Goal: Complete application form: Complete application form

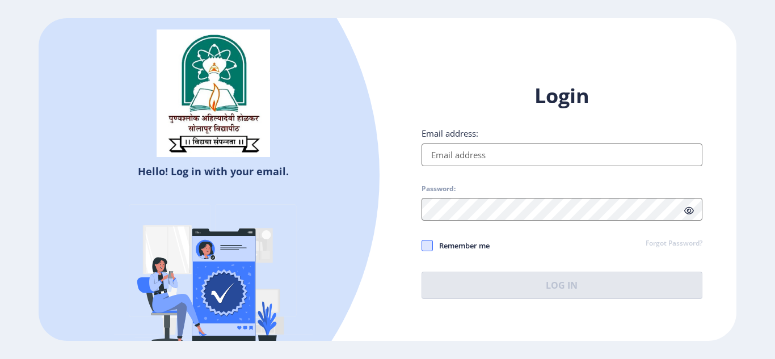
type input "[PERSON_NAME][EMAIL_ADDRESS][DOMAIN_NAME]"
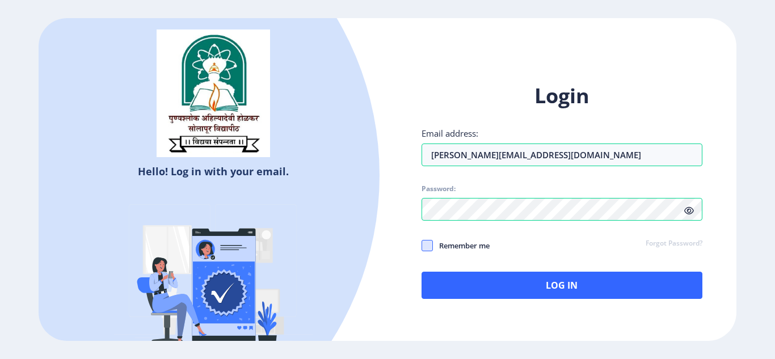
click at [425, 248] on span at bounding box center [427, 245] width 11 height 11
click at [422, 246] on input "Remember me" at bounding box center [422, 245] width 1 height 1
checkbox input "true"
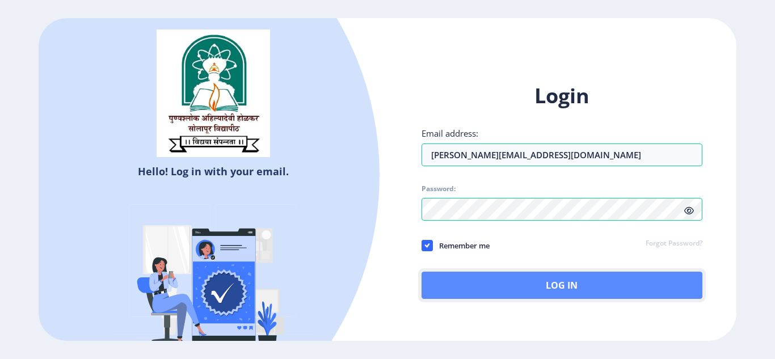
click at [547, 276] on button "Log In" at bounding box center [562, 285] width 281 height 27
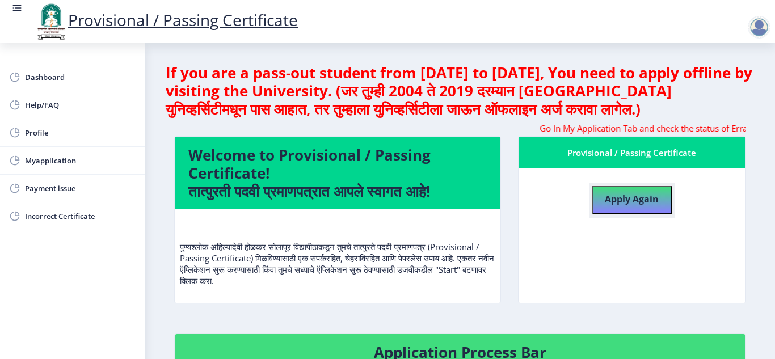
click at [637, 200] on b "Apply Again" at bounding box center [632, 199] width 54 height 12
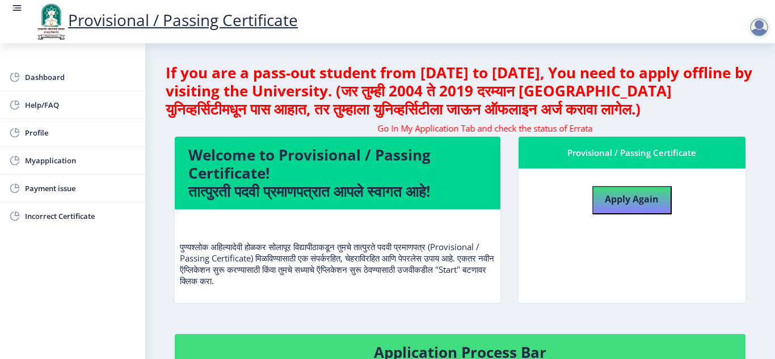
select select
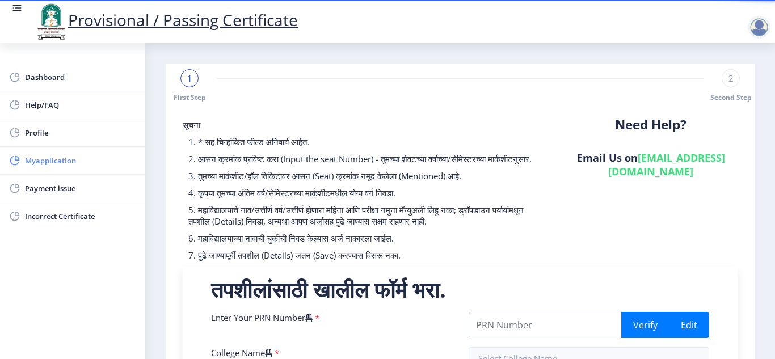
click at [47, 159] on span "Myapplication" at bounding box center [80, 161] width 111 height 14
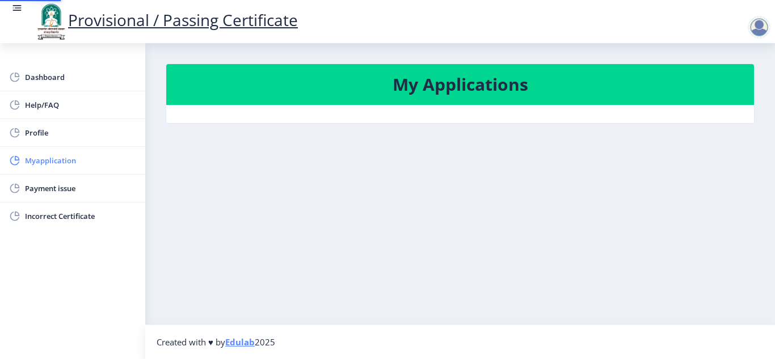
click at [47, 159] on span "Myapplication" at bounding box center [80, 161] width 111 height 14
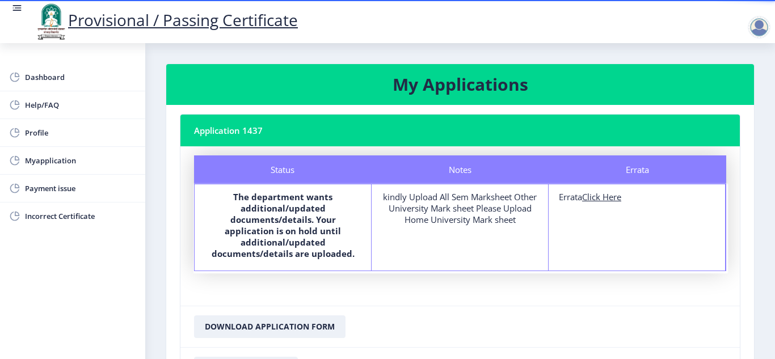
click at [586, 201] on u "Click Here" at bounding box center [601, 196] width 39 height 11
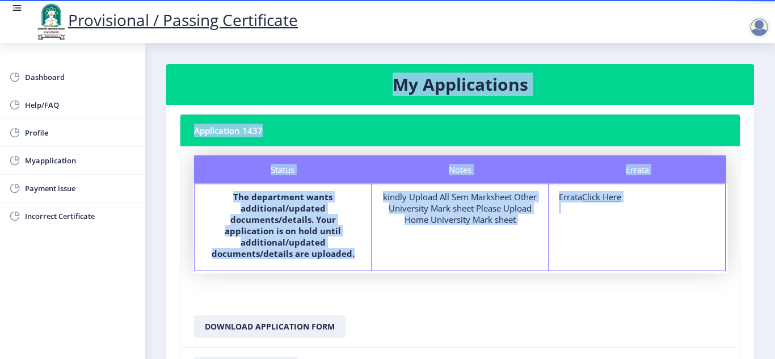
select select
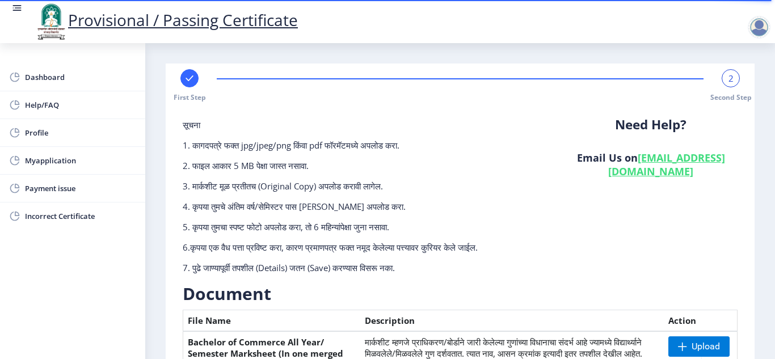
click at [759, 285] on nb-layout-column "First Step 2 Second Step सूचना 1. कागदपत्रे फक्त jpg/jpeg/png किंवा pdf फॉरमॅटम…" at bounding box center [460, 363] width 630 height 640
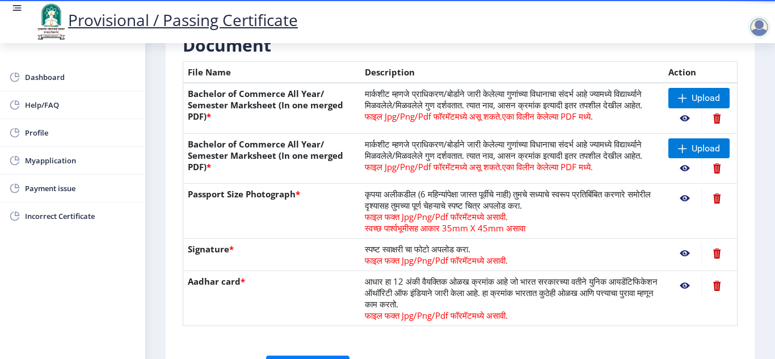
scroll to position [250, 0]
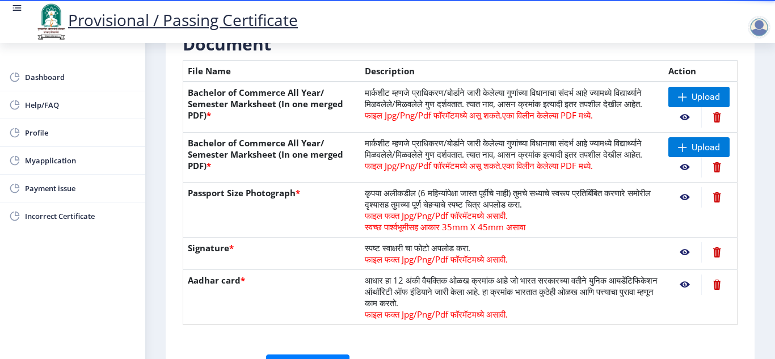
click at [680, 117] on nb-action at bounding box center [685, 117] width 33 height 20
click at [682, 118] on nb-action at bounding box center [685, 117] width 33 height 20
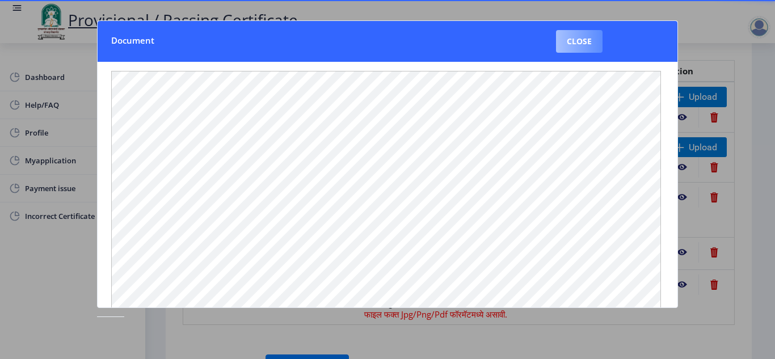
click at [583, 36] on button "Close" at bounding box center [579, 41] width 47 height 23
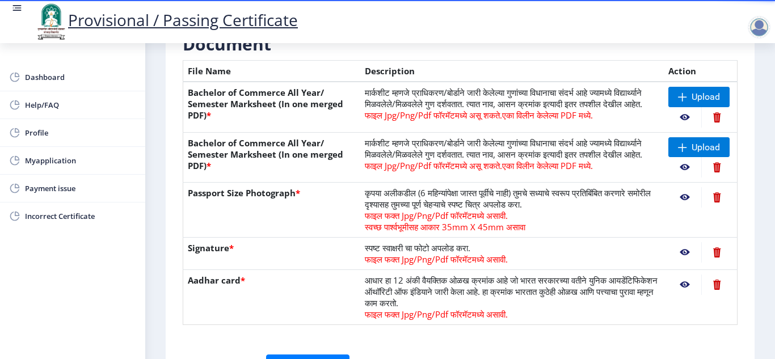
click at [716, 118] on nb-action at bounding box center [717, 117] width 31 height 20
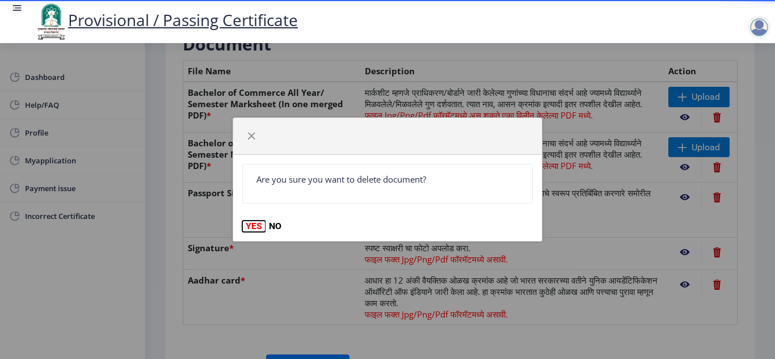
click at [253, 225] on button "YES" at bounding box center [253, 226] width 23 height 11
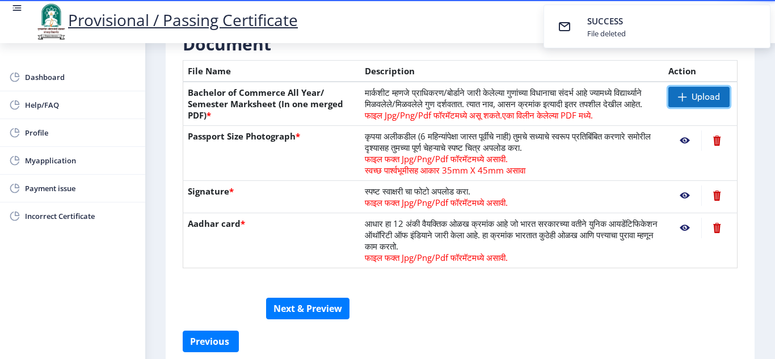
click at [703, 97] on span "Upload" at bounding box center [706, 96] width 28 height 11
